Goal: Task Accomplishment & Management: Manage account settings

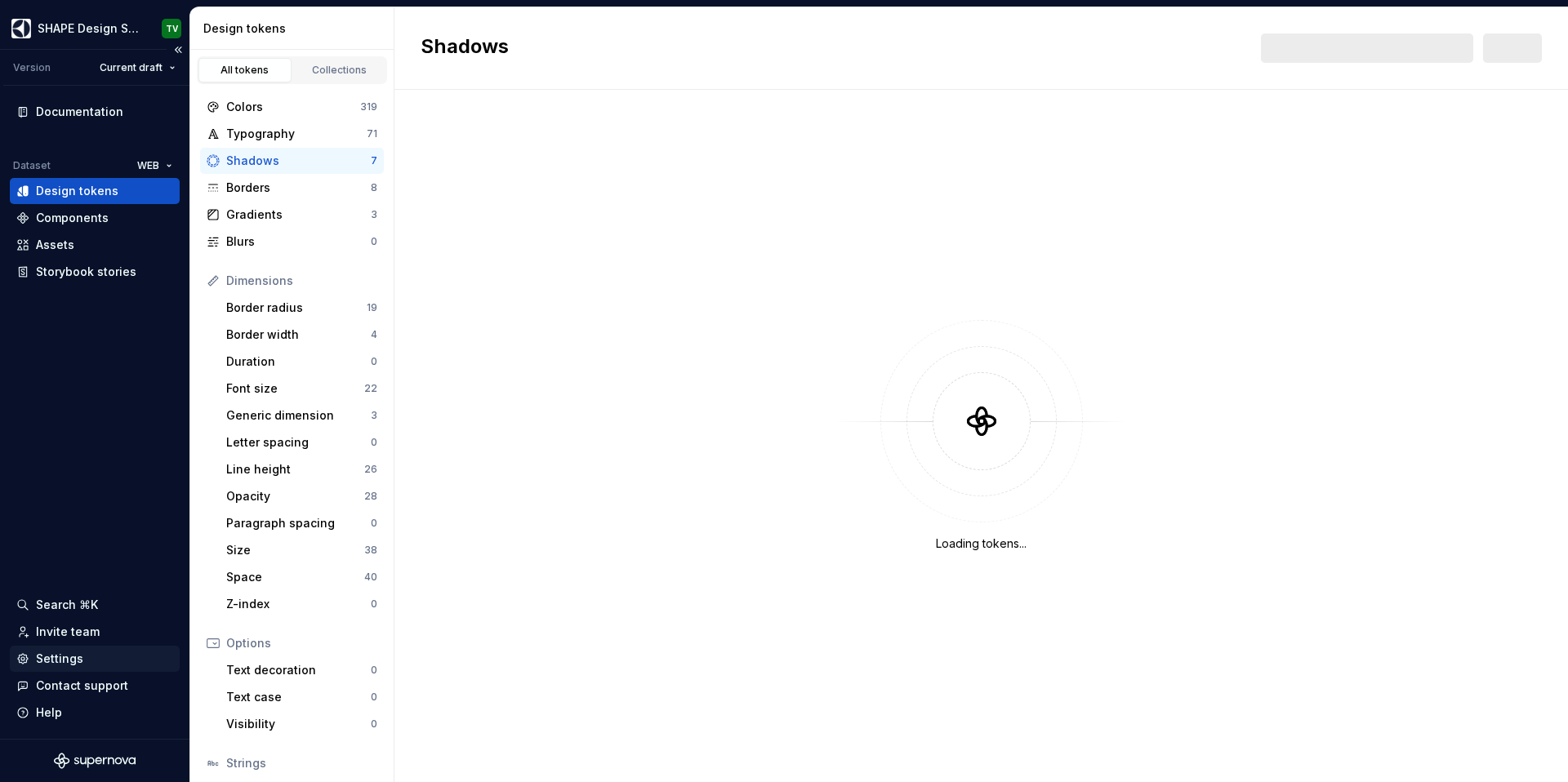
click at [102, 659] on div "Settings" at bounding box center [95, 659] width 157 height 17
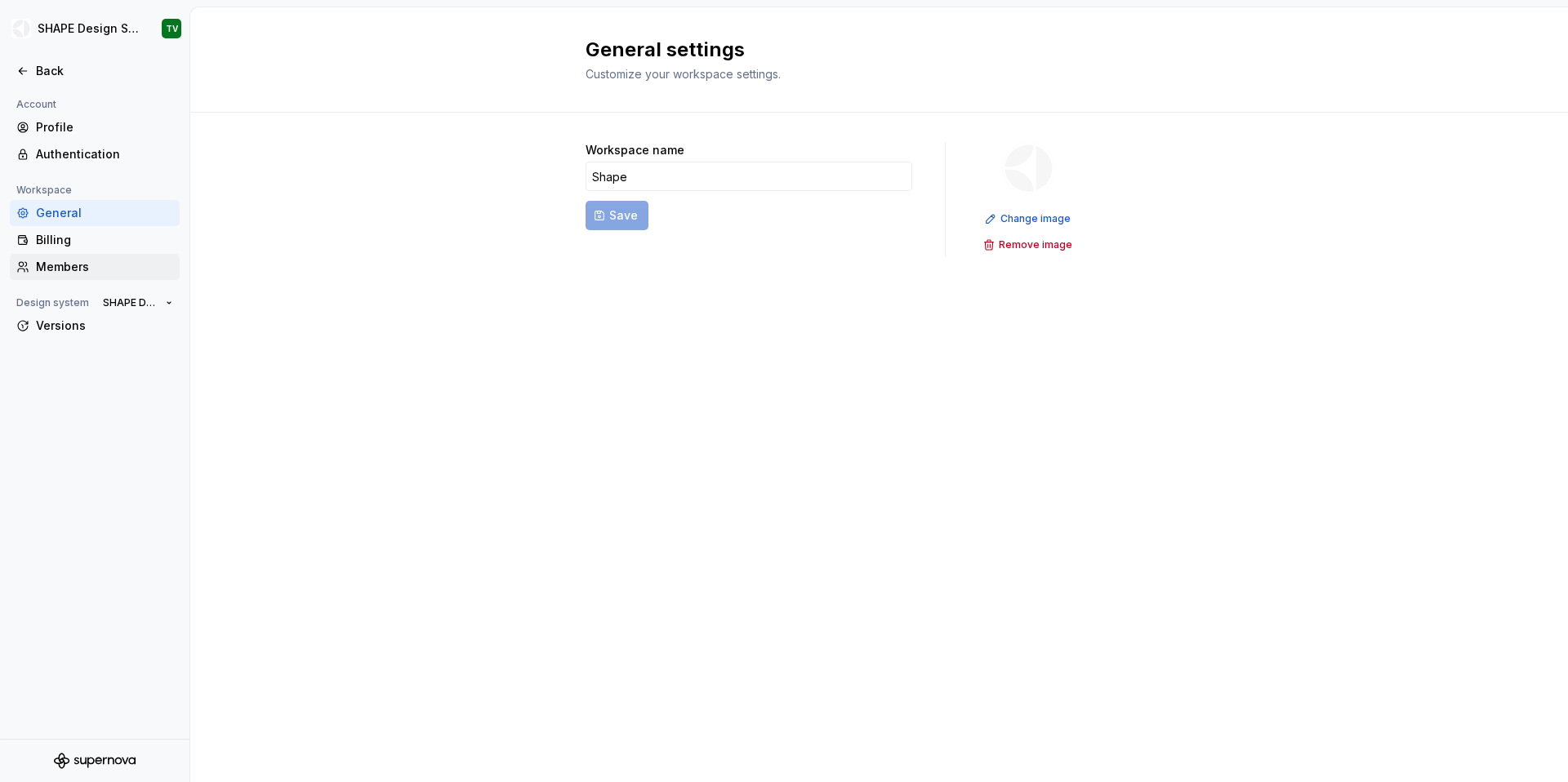
click at [117, 275] on div "Members" at bounding box center [95, 266] width 170 height 26
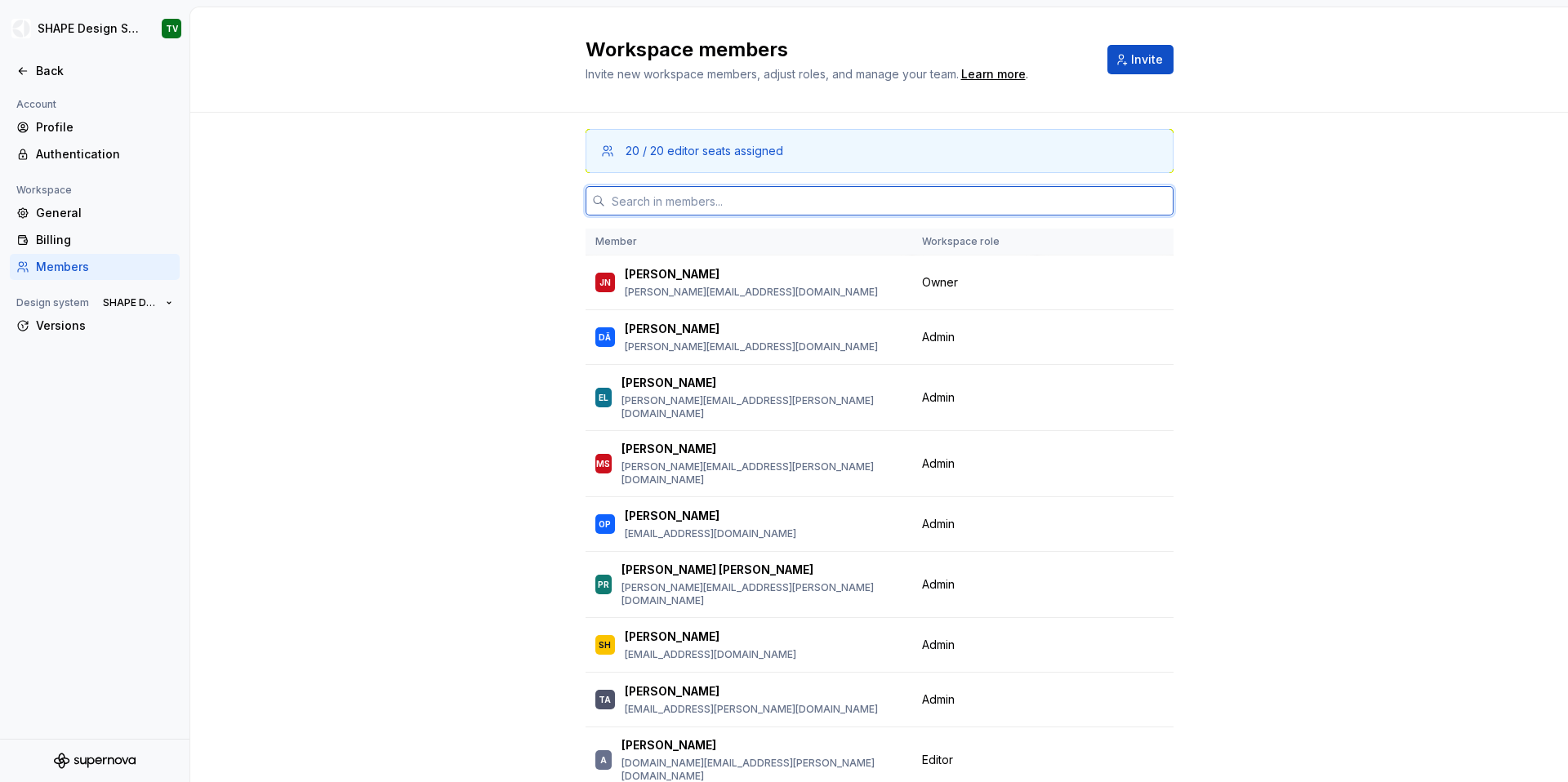
click at [770, 192] on input "text" at bounding box center [889, 200] width 568 height 29
type input "f"
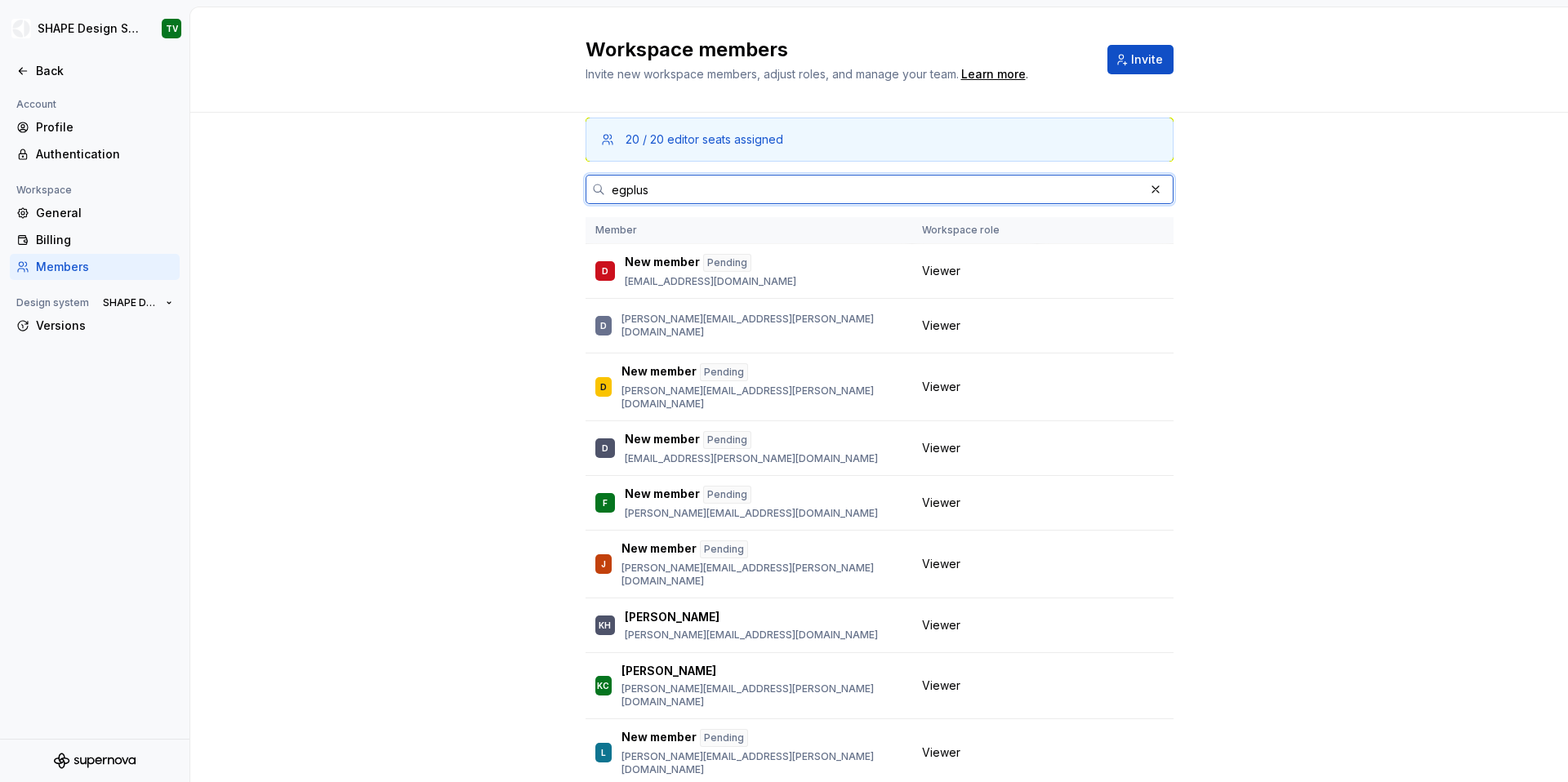
scroll to position [14, 0]
type input "egplus"
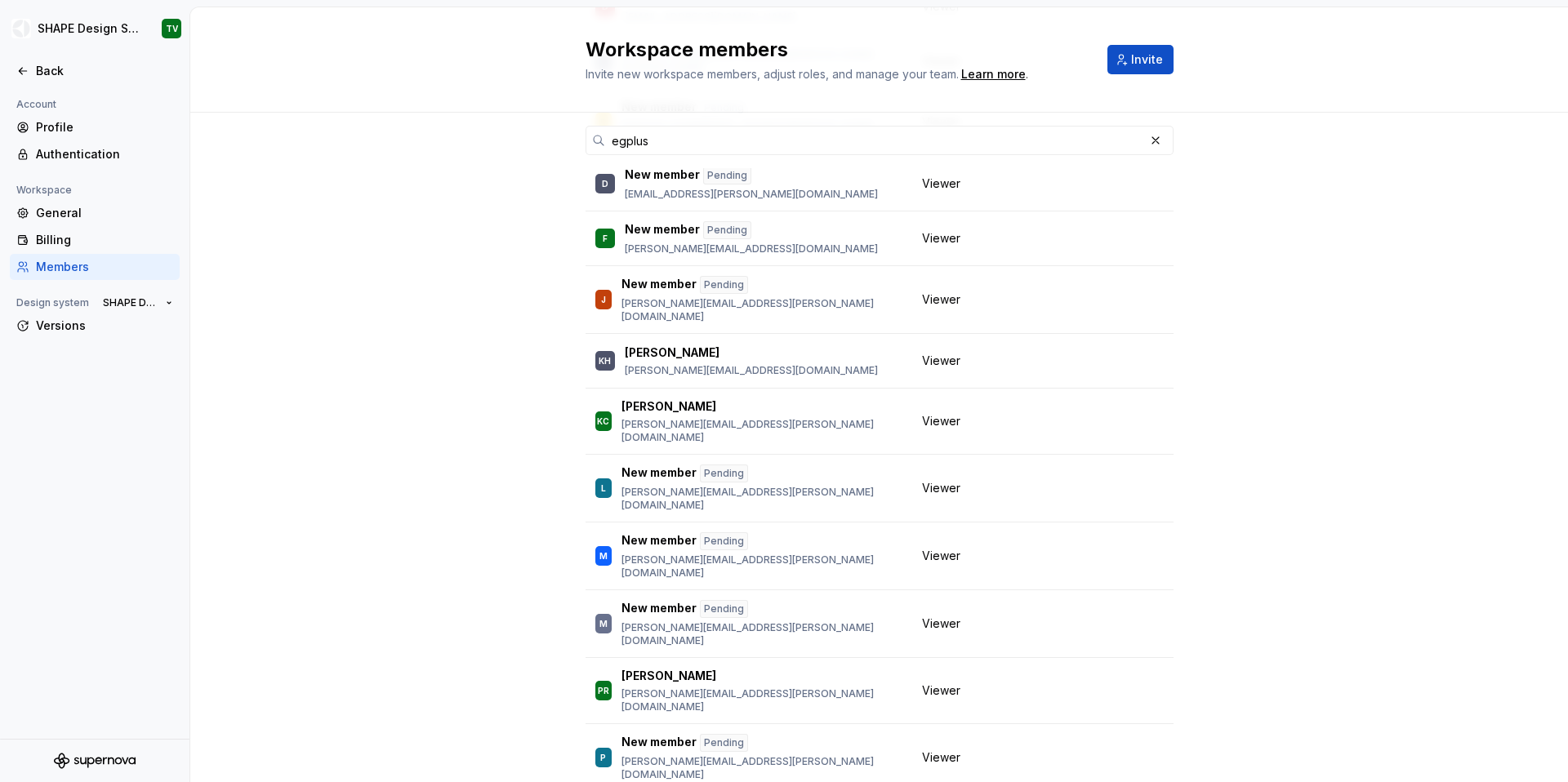
scroll to position [574, 0]
